Goal: Check status

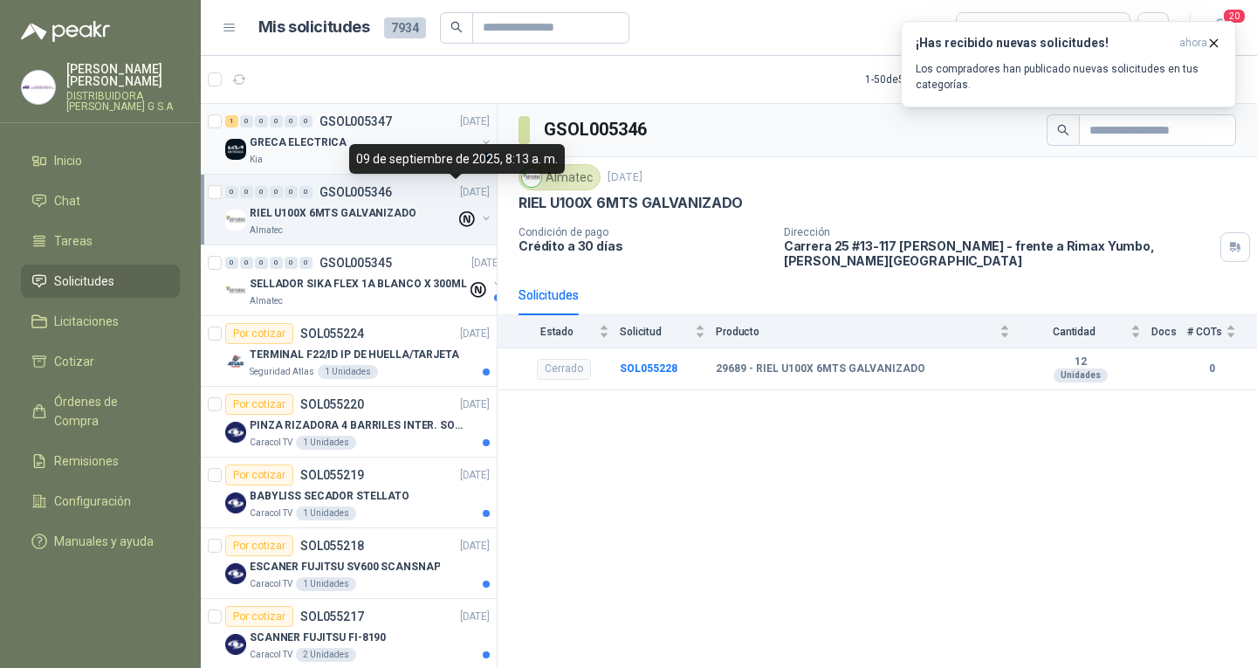
click at [311, 124] on div "0" at bounding box center [306, 121] width 13 height 12
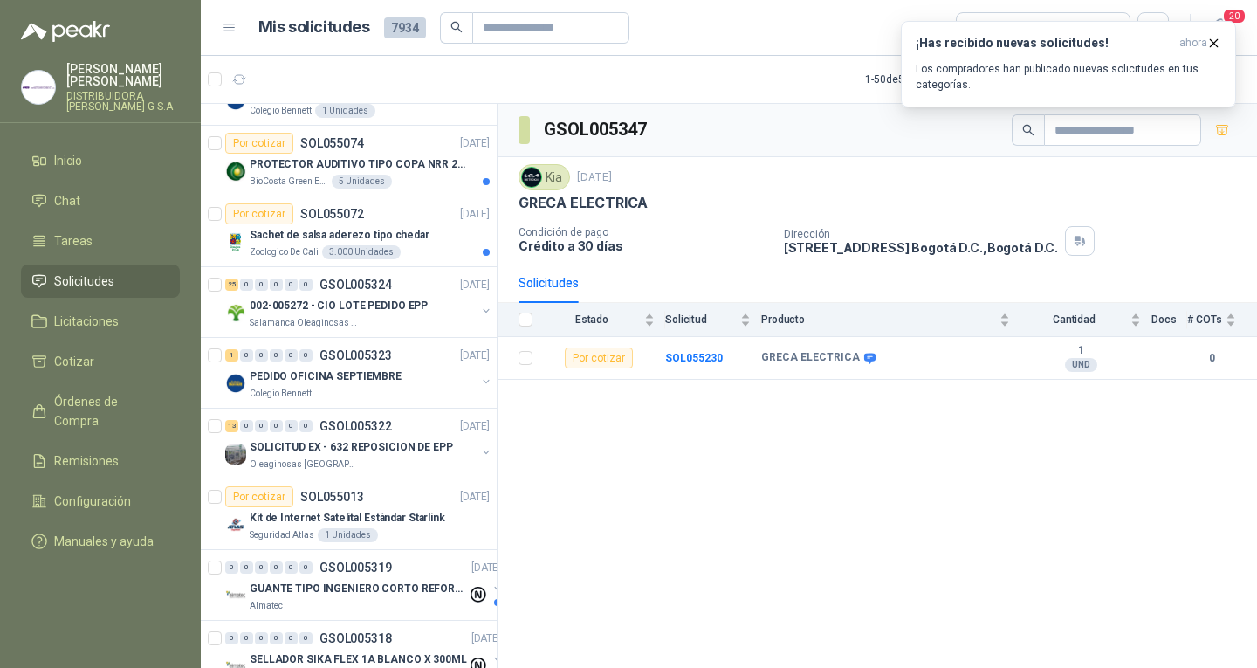
scroll to position [1695, 0]
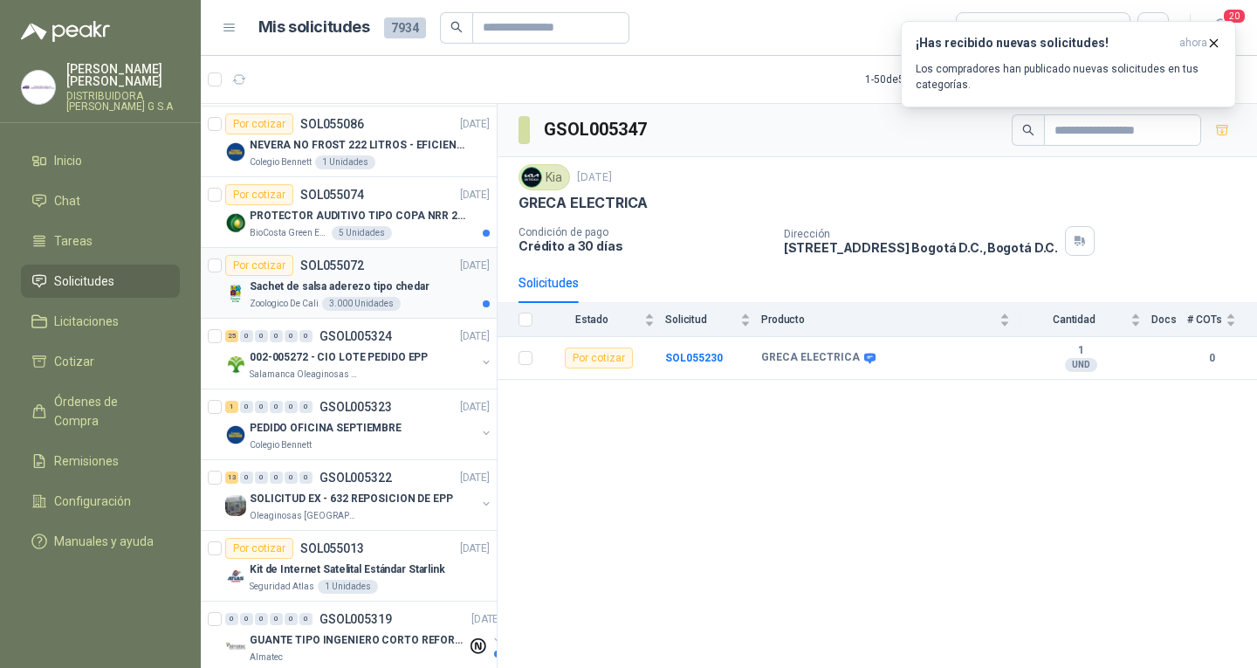
click at [412, 308] on div "Zoologico De Cali 3.000 Unidades" at bounding box center [370, 304] width 240 height 14
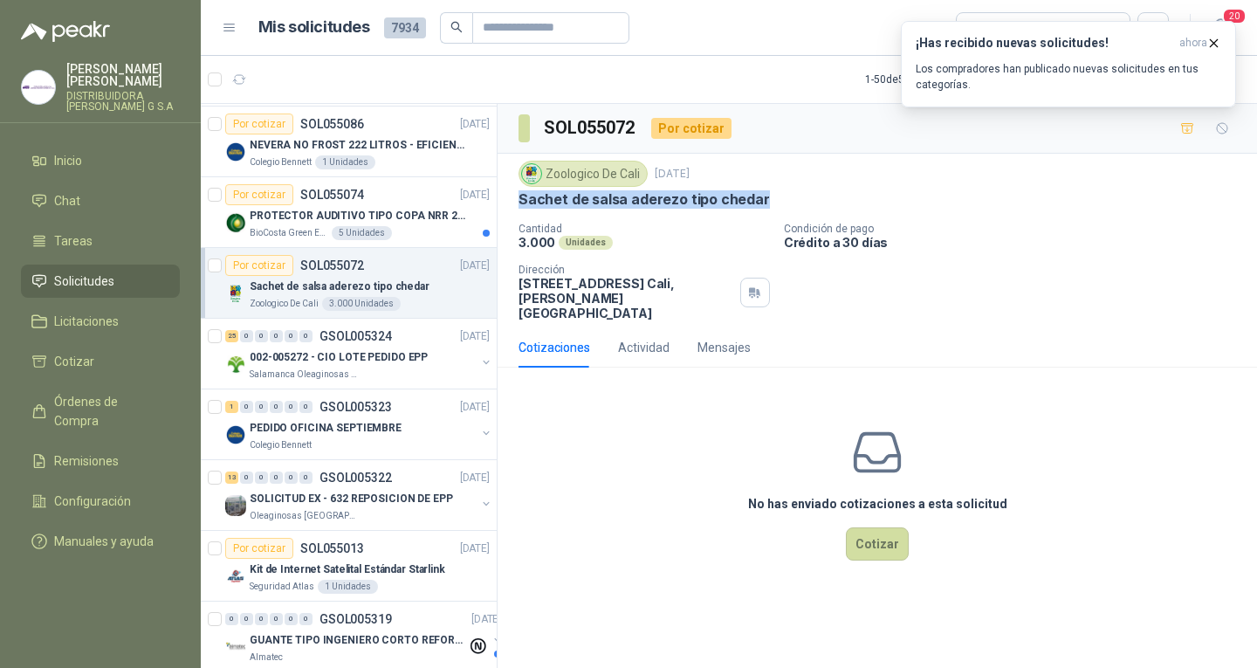
drag, startPoint x: 521, startPoint y: 195, endPoint x: 768, endPoint y: 190, distance: 246.3
click at [768, 190] on div "Sachet de salsa aderezo tipo chedar" at bounding box center [878, 199] width 718 height 18
copy p "Sachet de salsa aderezo tipo chedar"
click at [673, 246] on div "3.000 Unidades" at bounding box center [644, 242] width 251 height 15
click at [1212, 45] on icon "button" at bounding box center [1214, 43] width 15 height 15
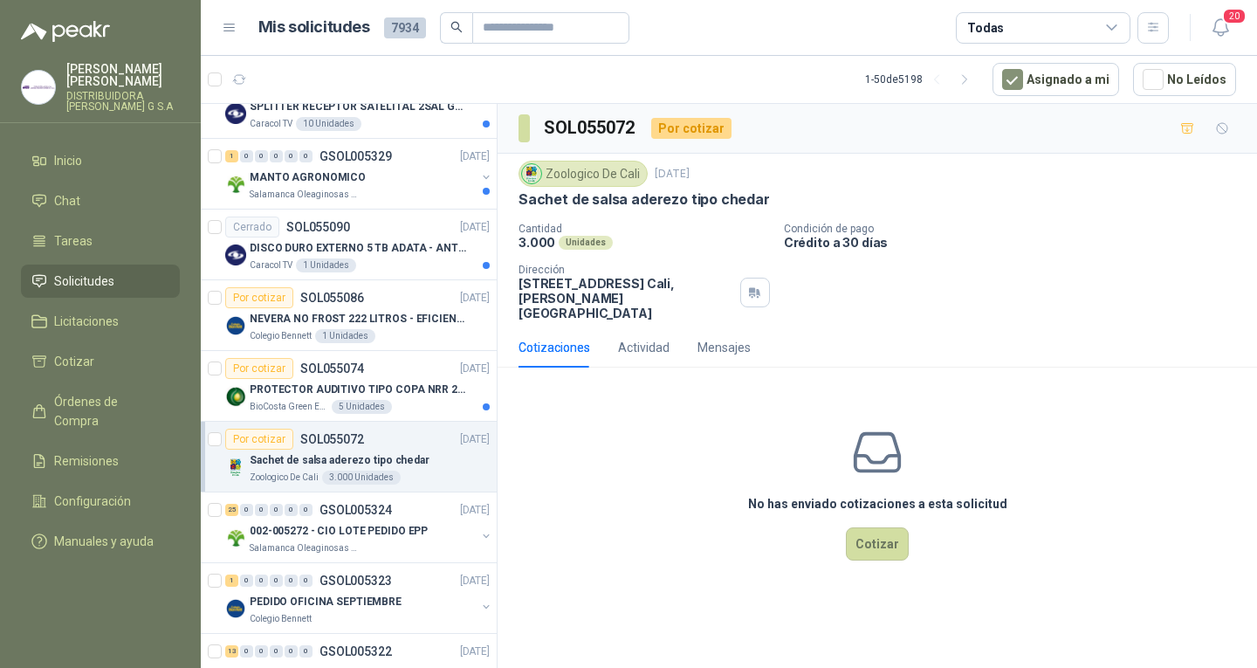
scroll to position [1520, 0]
click at [394, 372] on div "Por cotizar SOL055074 [DATE]" at bounding box center [357, 369] width 265 height 21
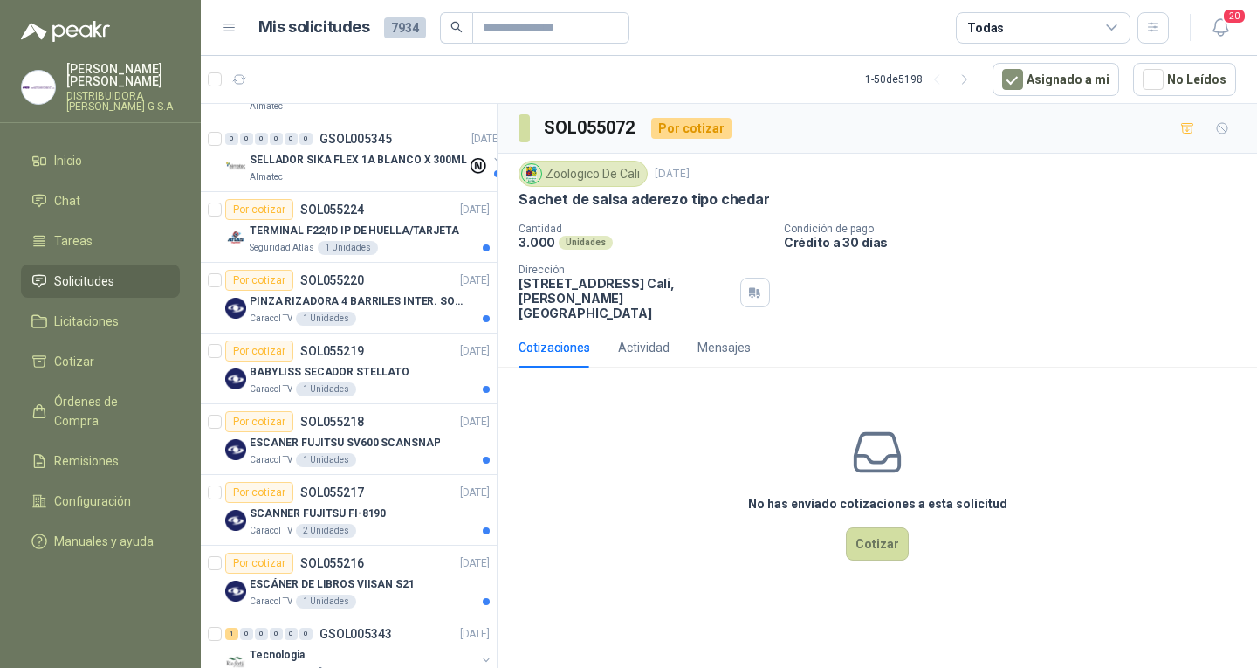
scroll to position [0, 0]
